Goal: Obtain resource: Obtain resource

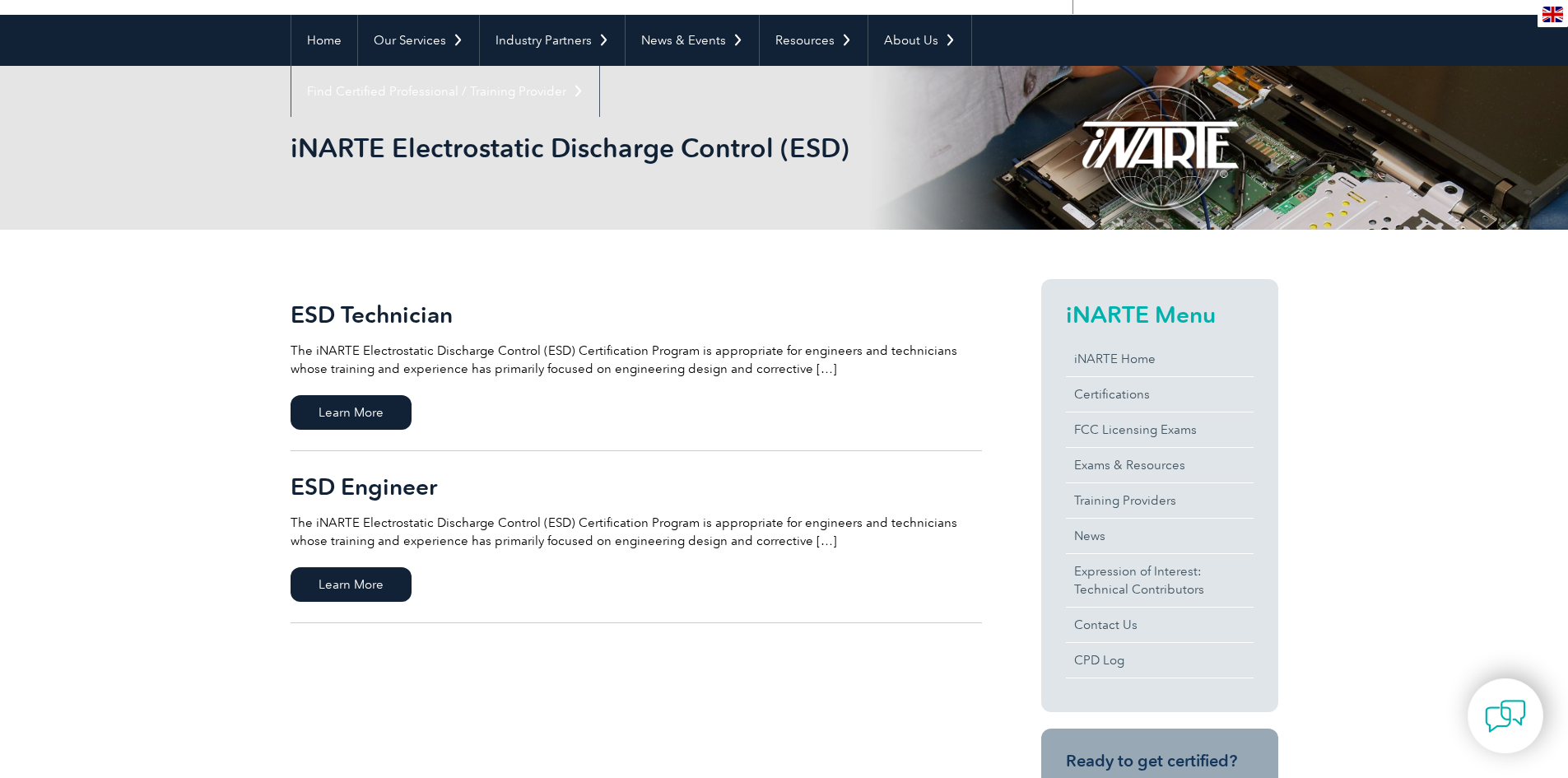
scroll to position [165, 0]
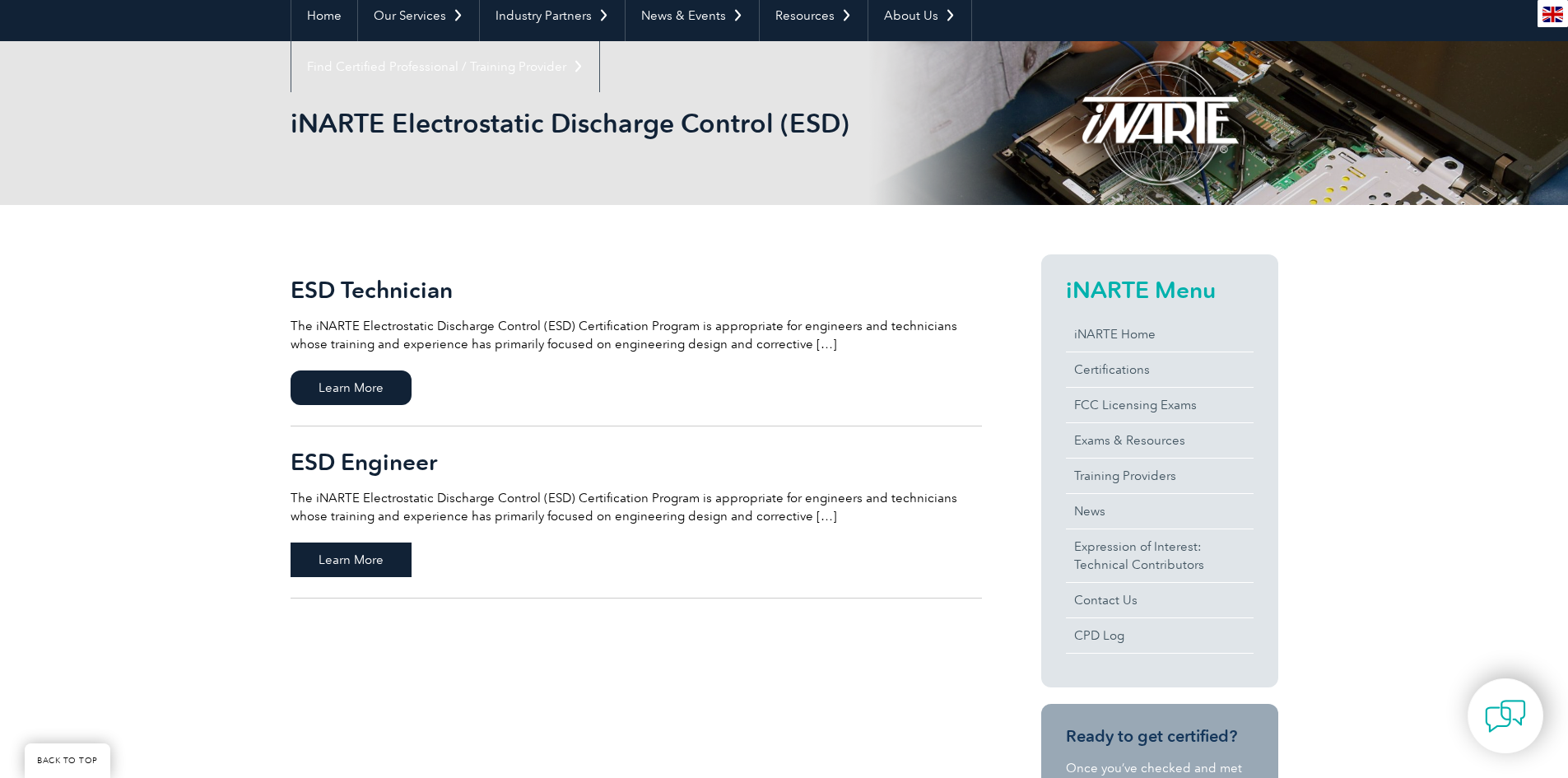
click at [393, 556] on span "Learn More" at bounding box center [350, 560] width 121 height 34
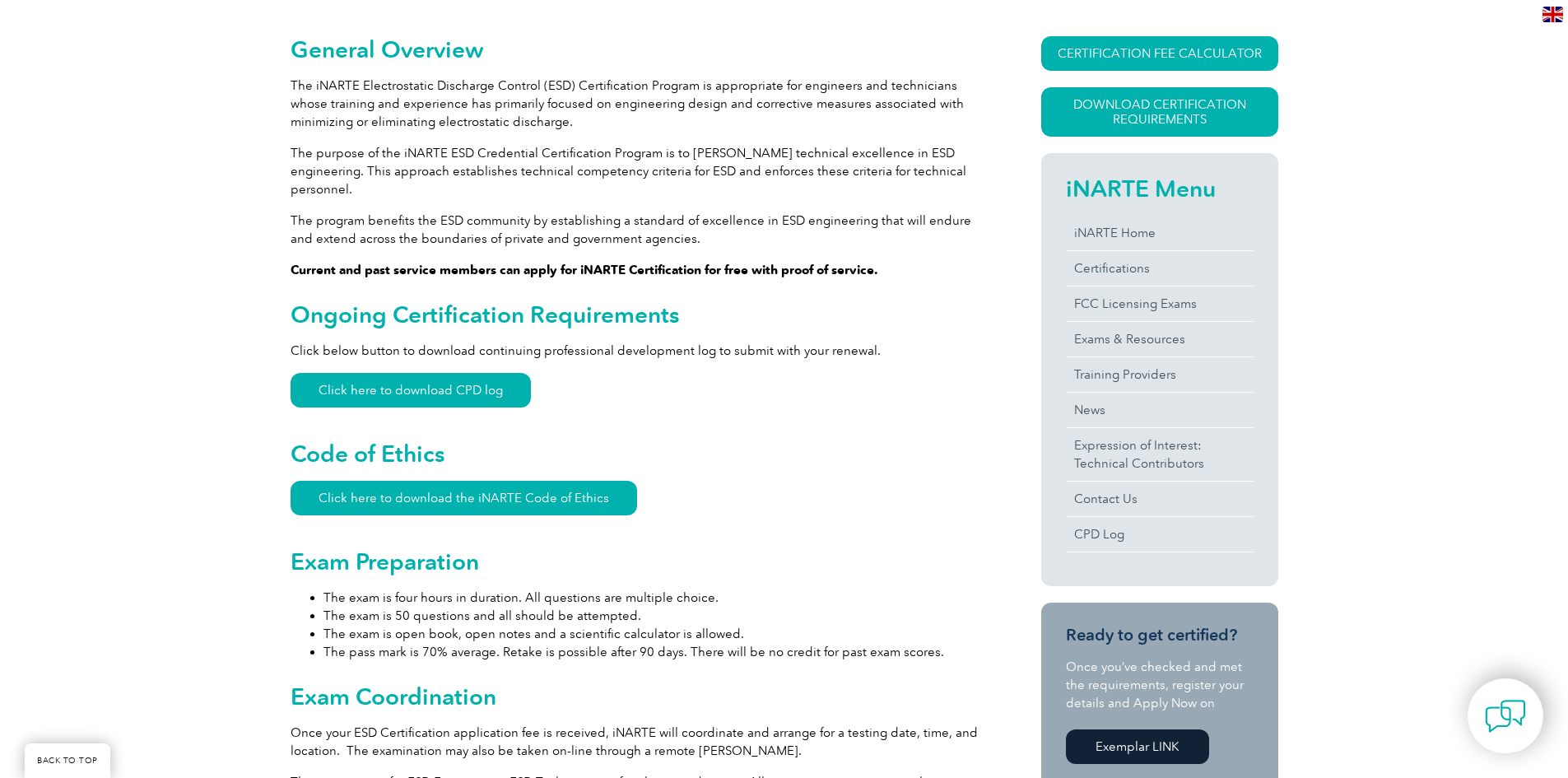
scroll to position [411, 0]
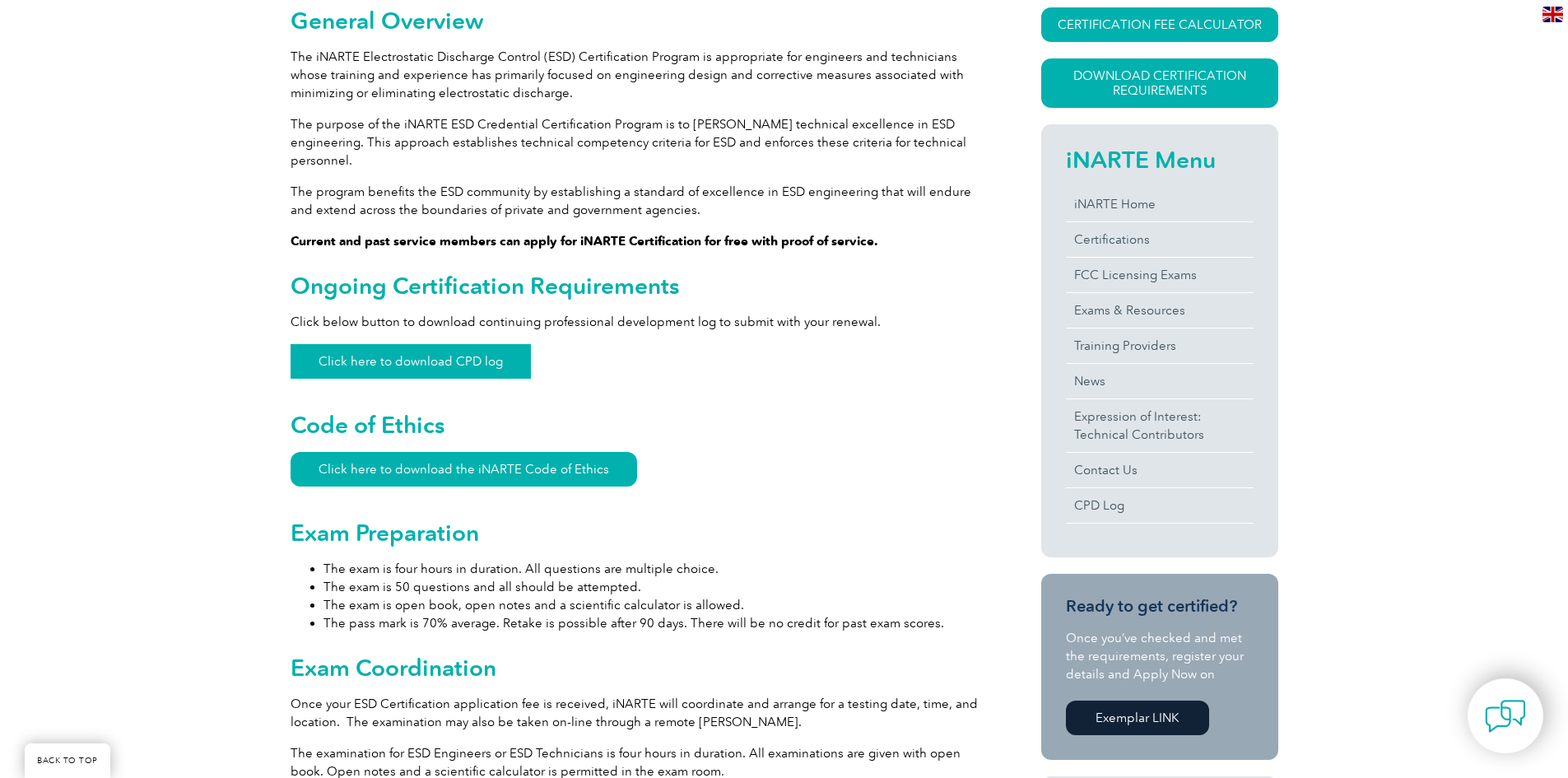
click at [431, 344] on link "Click here to download CPD log" at bounding box center [410, 362] width 240 height 34
click at [492, 452] on link "Click here to download the iNARTE Code of Ethics" at bounding box center [464, 469] width 347 height 34
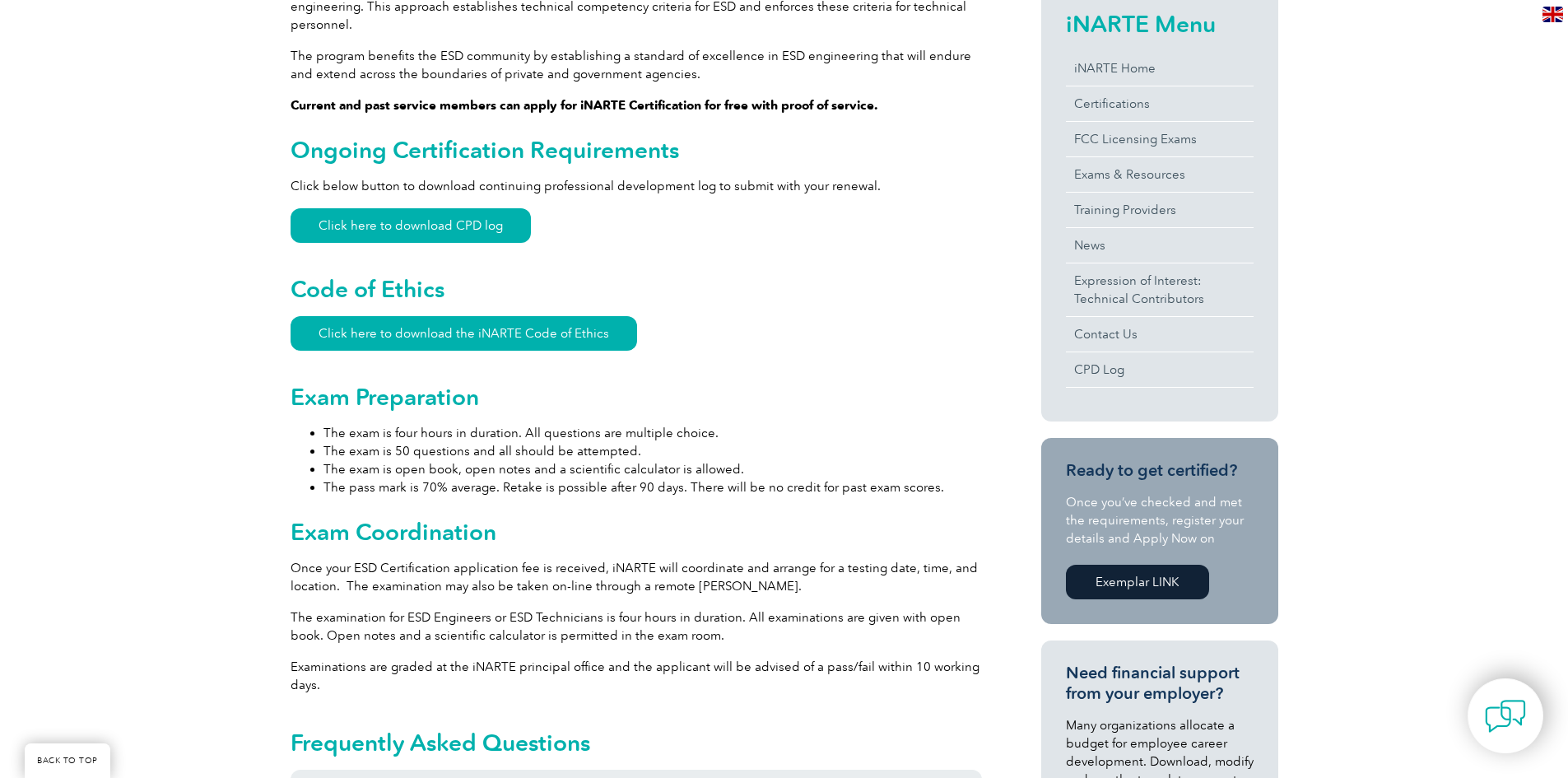
scroll to position [576, 0]
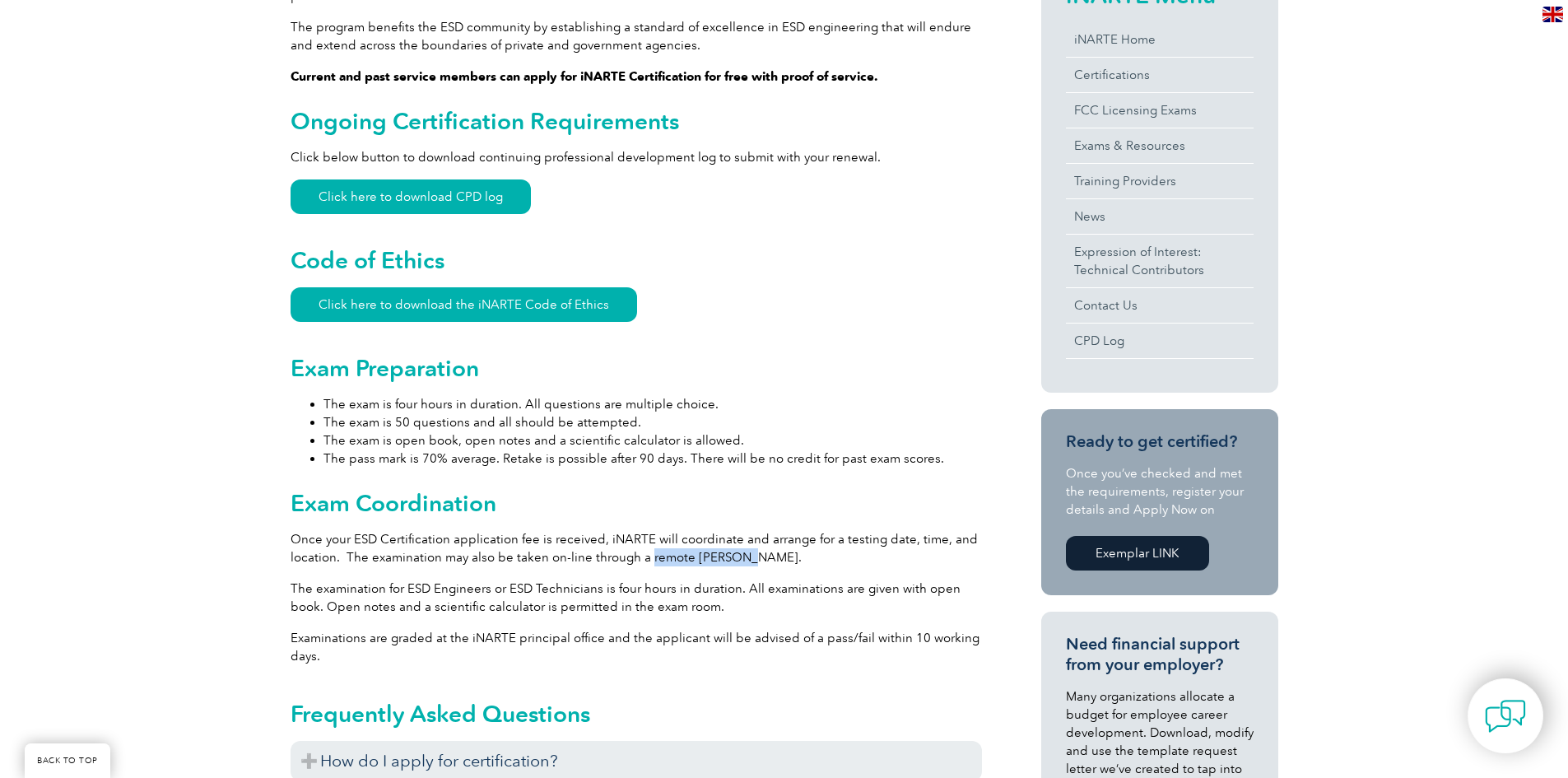
drag, startPoint x: 738, startPoint y: 544, endPoint x: 645, endPoint y: 544, distance: 93.0
click at [645, 544] on p "Once your ESD Certification application fee is received, iNARTE will coordinate…" at bounding box center [635, 548] width 691 height 36
copy p "remote proctor."
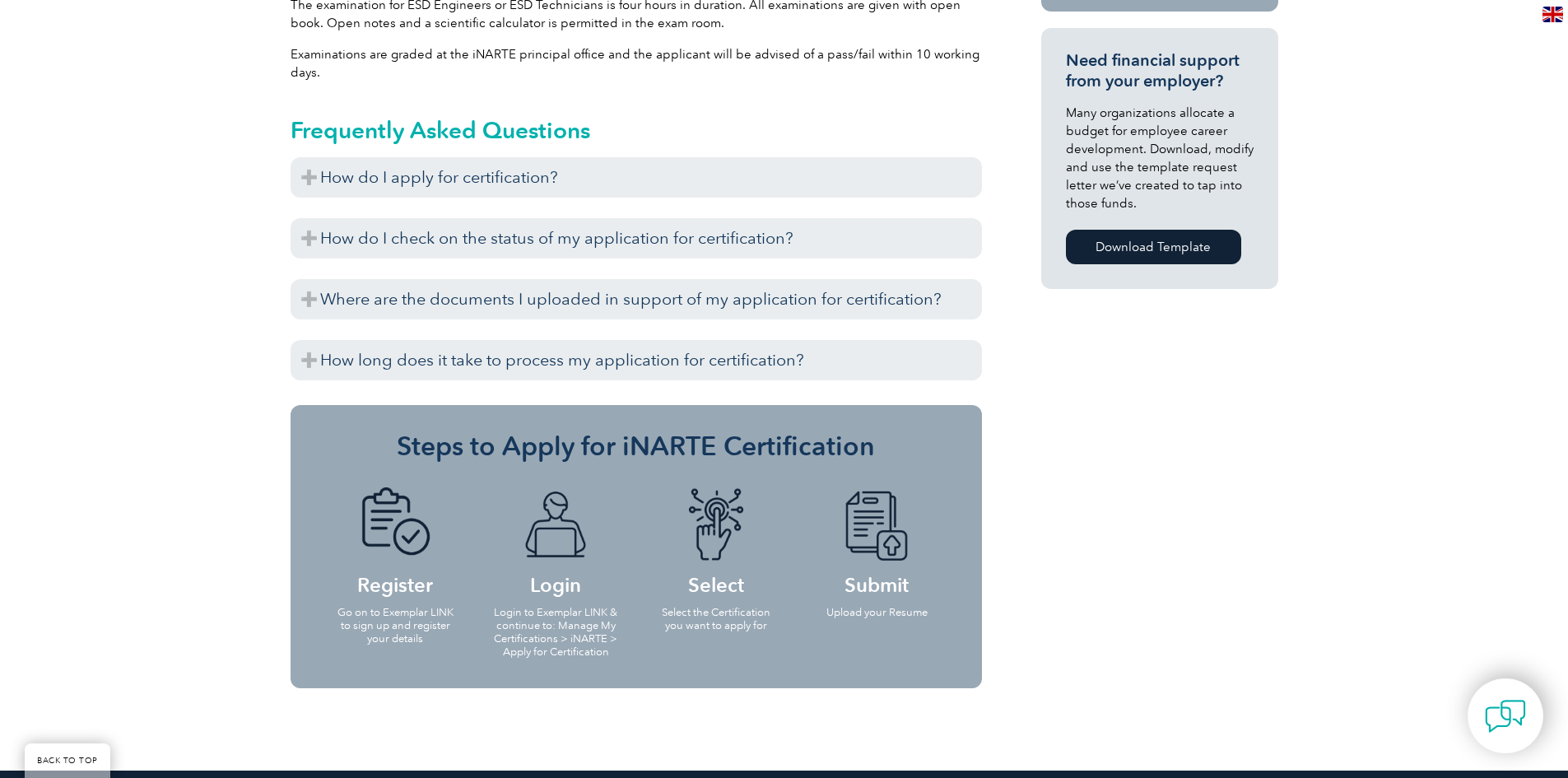
scroll to position [1152, 0]
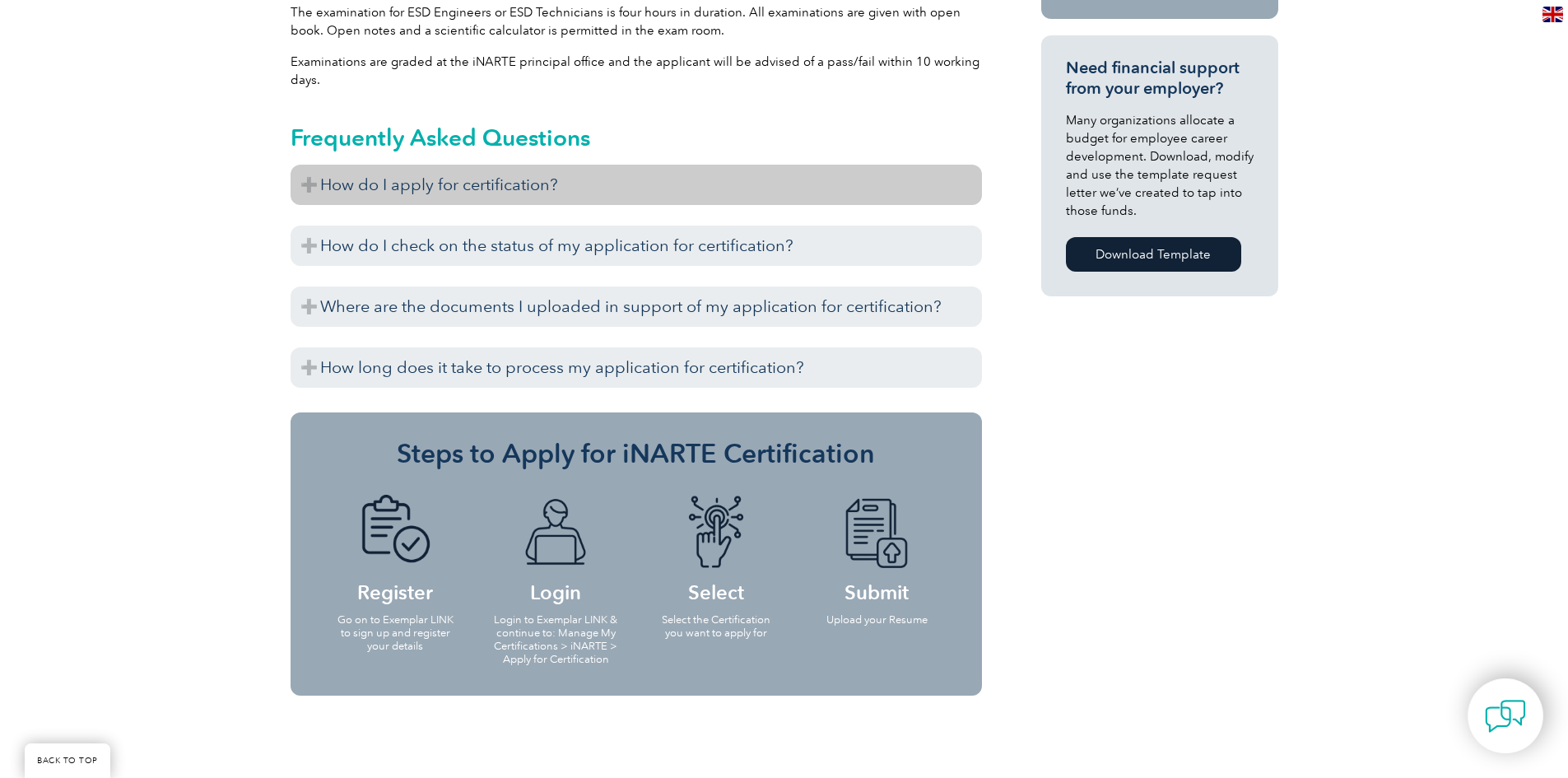
click at [612, 168] on h3 "How do I apply for certification?" at bounding box center [635, 185] width 691 height 40
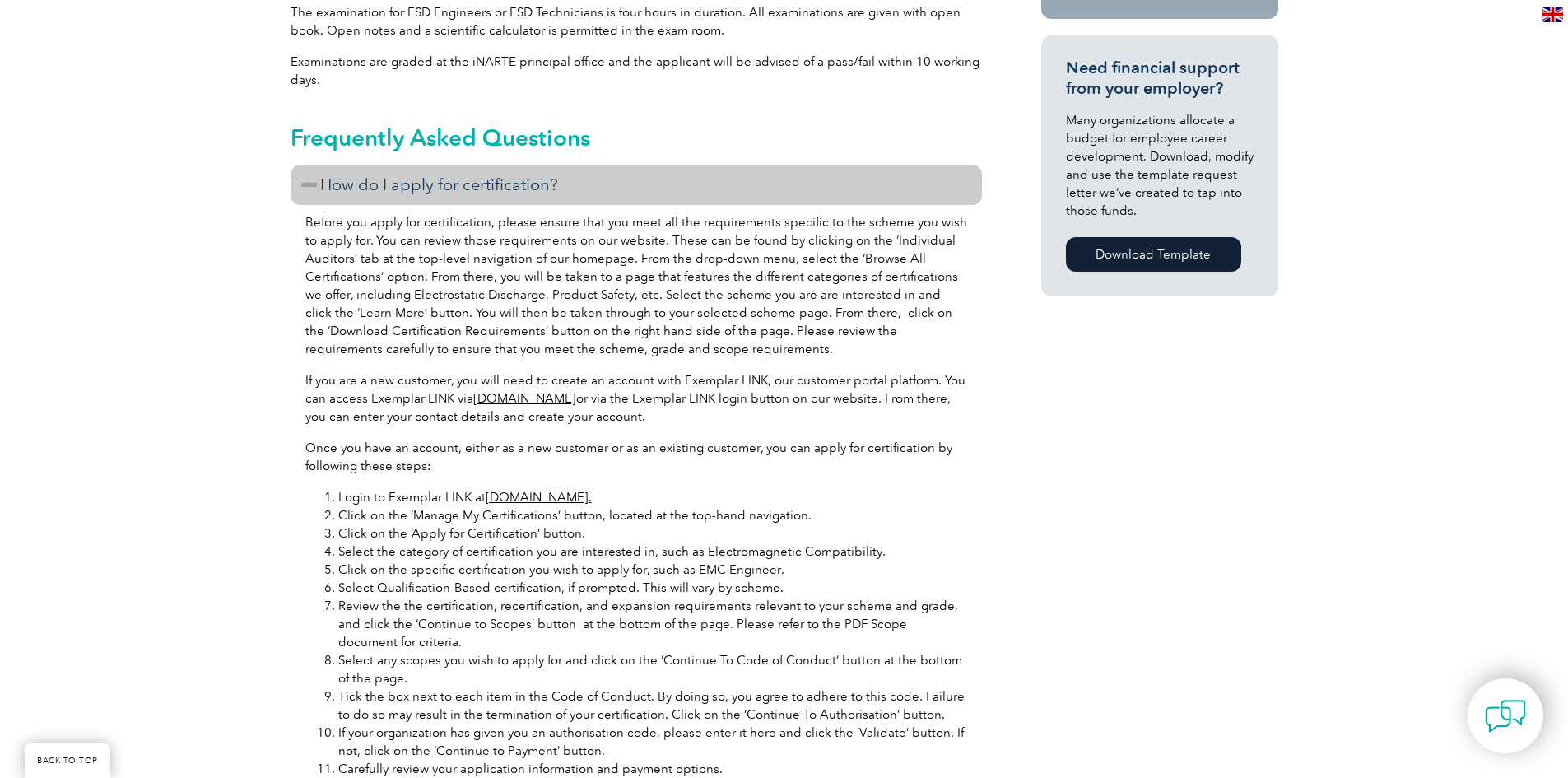
click at [553, 165] on h3 "How do I apply for certification?" at bounding box center [635, 185] width 691 height 40
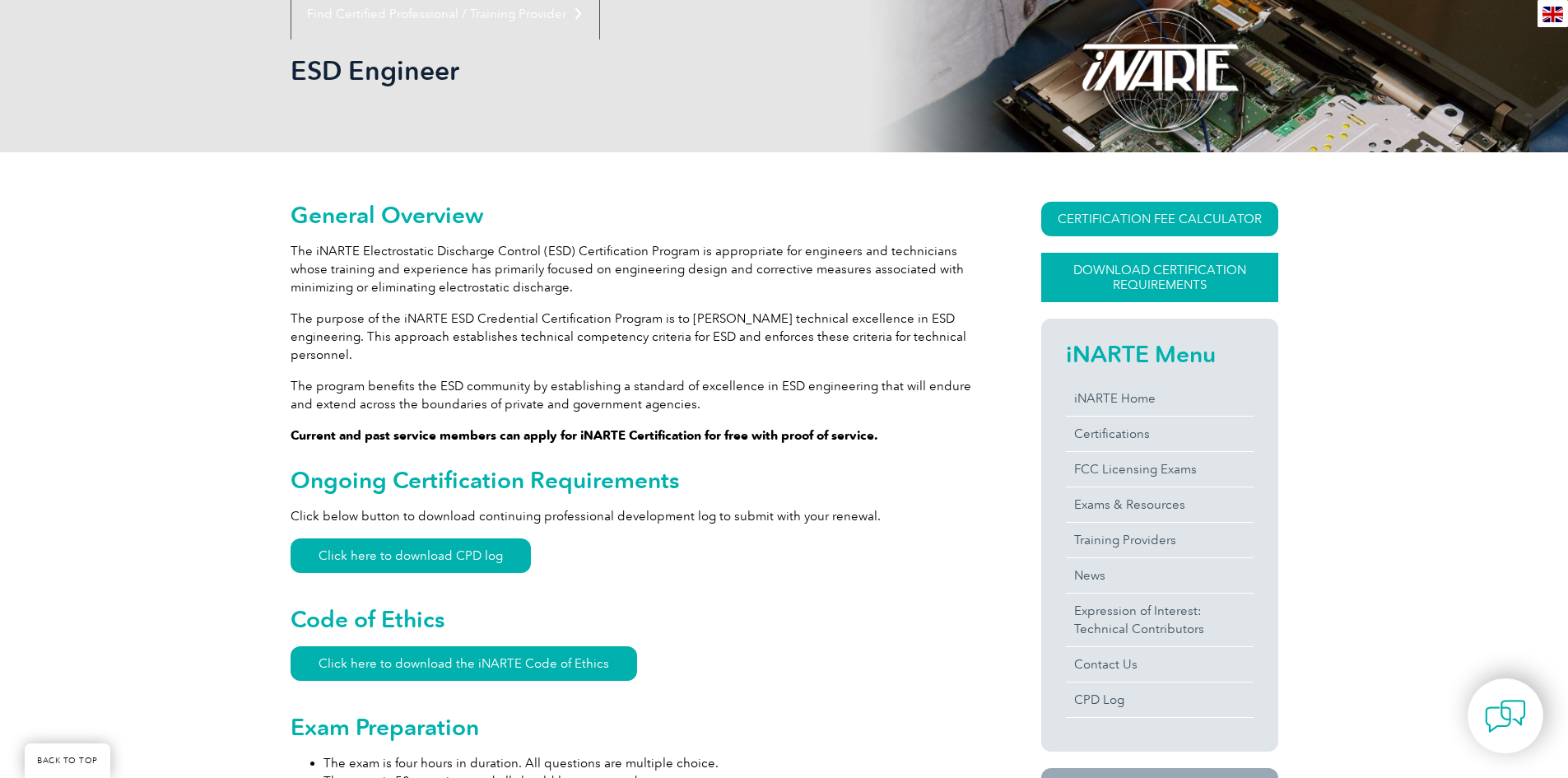
scroll to position [247, 0]
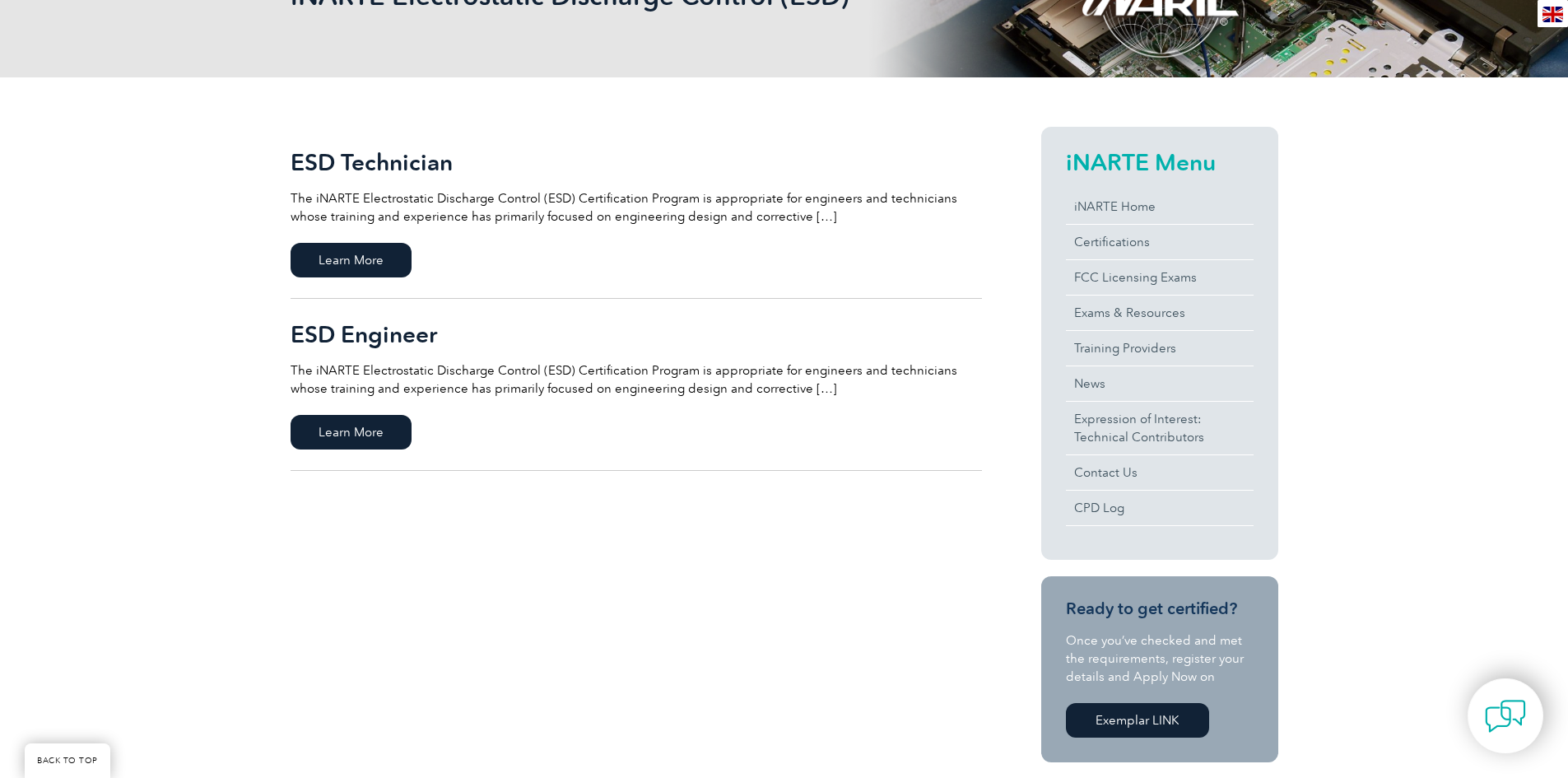
scroll to position [329, 0]
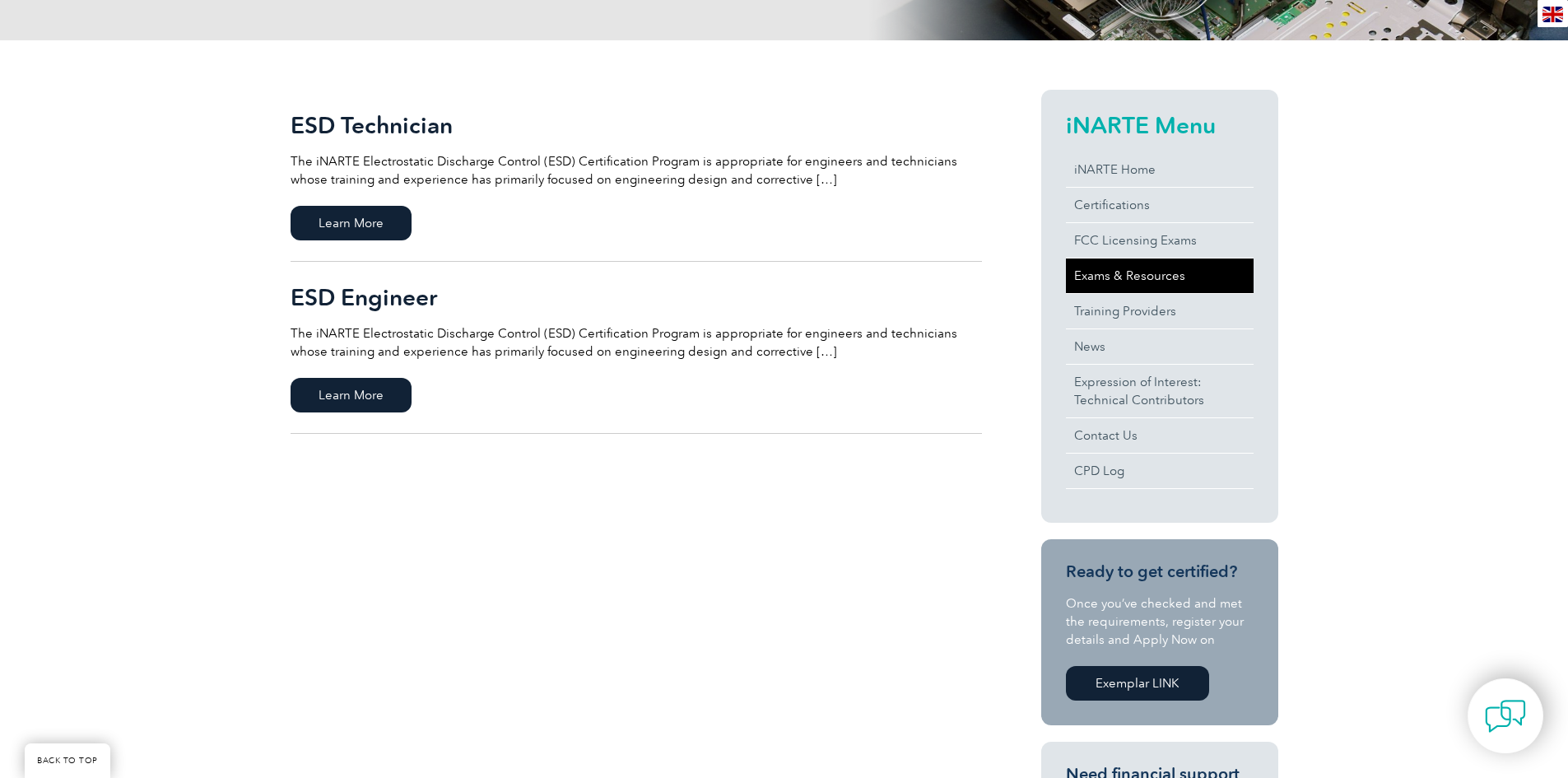
click at [1186, 269] on link "Exams & Resources" at bounding box center [1159, 276] width 188 height 34
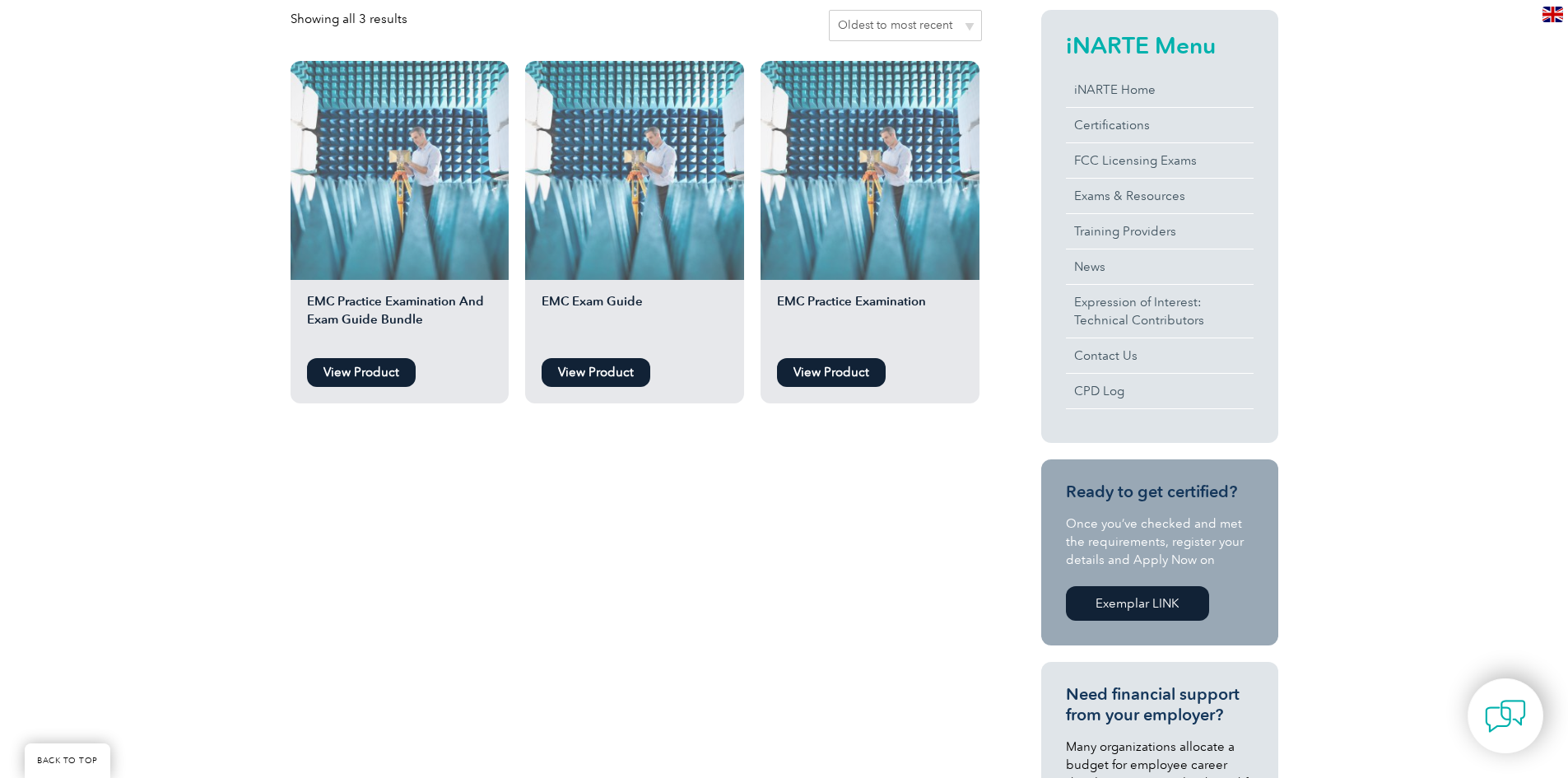
scroll to position [411, 0]
